Goal: Find specific page/section: Find specific page/section

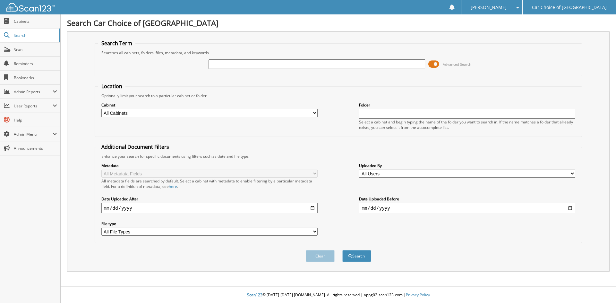
click at [237, 66] on input "text" at bounding box center [317, 64] width 216 height 10
type input "116067TP"
click at [342, 250] on button "Search" at bounding box center [356, 256] width 29 height 12
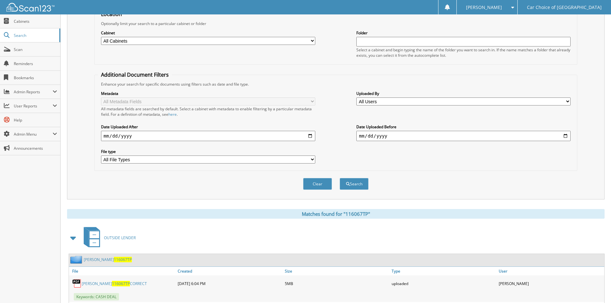
scroll to position [163, 0]
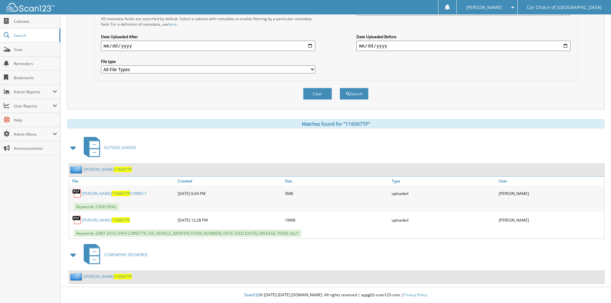
click at [100, 196] on link "[PERSON_NAME] 116067TP CORRECT" at bounding box center [114, 193] width 65 height 5
click at [99, 278] on link "[PERSON_NAME] 116067TP" at bounding box center [108, 276] width 48 height 5
